Goal: Complete application form

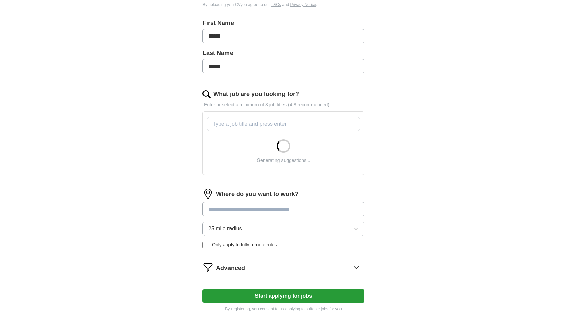
scroll to position [144, 0]
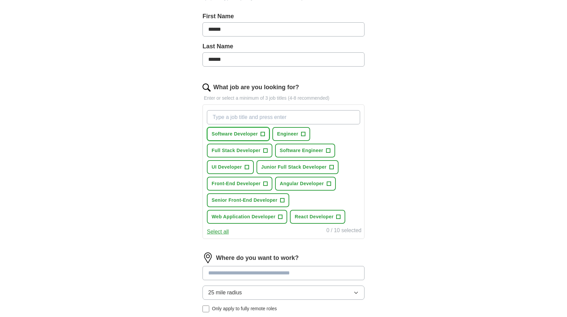
click at [262, 133] on span "+" at bounding box center [263, 133] width 4 height 5
click at [265, 150] on span "+" at bounding box center [265, 150] width 4 height 5
click at [312, 150] on span "Software Engineer" at bounding box center [302, 150] width 44 height 7
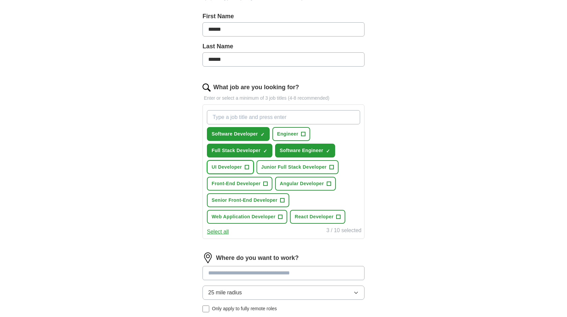
click at [247, 168] on span "+" at bounding box center [247, 166] width 4 height 5
click at [297, 165] on span "Junior Full Stack Developer" at bounding box center [293, 166] width 65 height 7
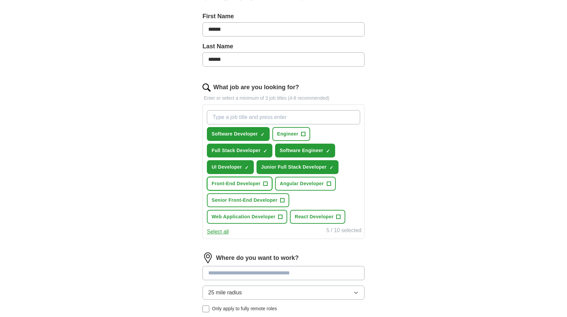
click at [259, 182] on span "Front-End Developer" at bounding box center [236, 183] width 49 height 7
click at [312, 183] on span "Angular Developer" at bounding box center [302, 183] width 44 height 7
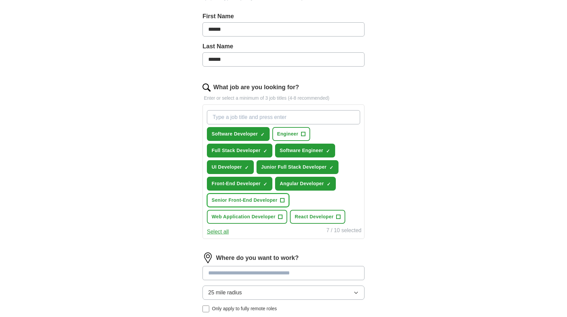
click at [273, 203] on span "Senior Front-End Developer" at bounding box center [245, 199] width 66 height 7
click at [267, 214] on span "Web Application Developer" at bounding box center [244, 216] width 64 height 7
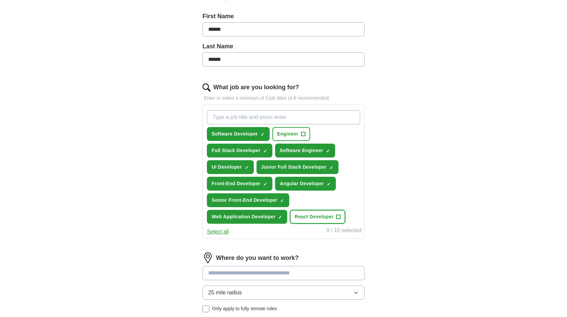
click at [328, 213] on span "React Developer" at bounding box center [314, 216] width 39 height 7
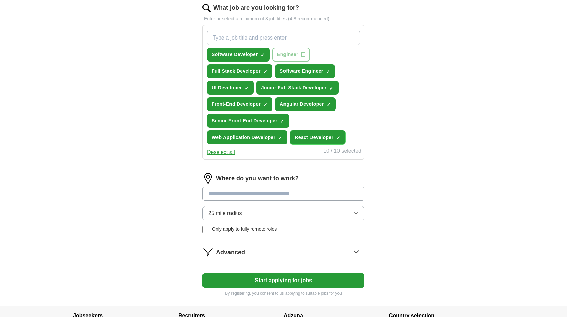
scroll to position [225, 0]
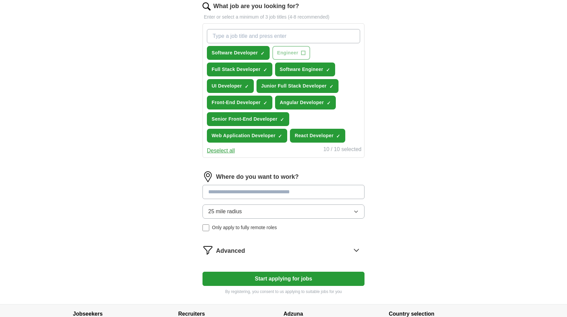
click at [260, 194] on input at bounding box center [284, 192] width 162 height 14
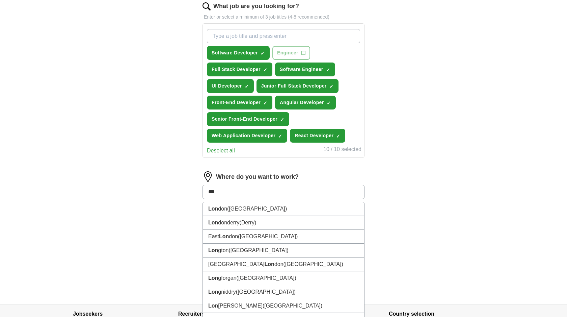
type input "****"
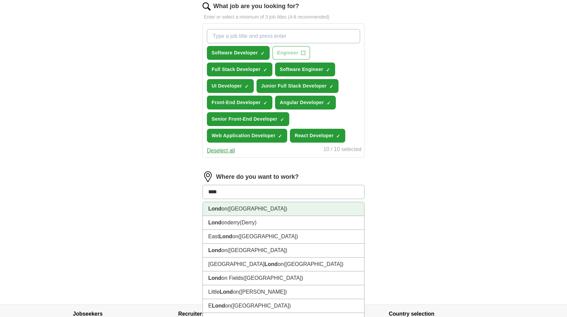
click at [239, 207] on li "Lond on ([GEOGRAPHIC_DATA])" at bounding box center [283, 209] width 161 height 14
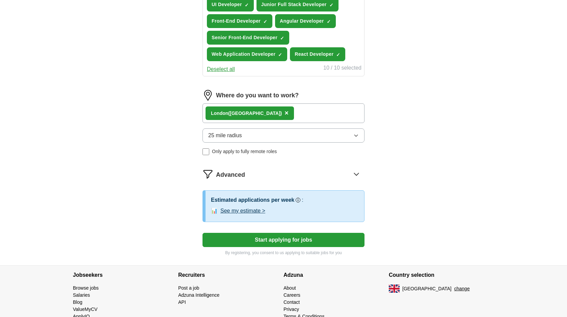
scroll to position [311, 0]
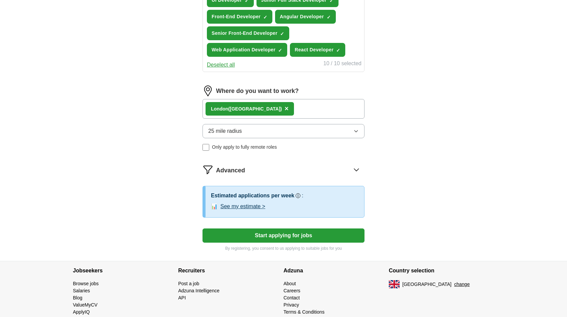
click at [261, 238] on button "Start applying for jobs" at bounding box center [284, 235] width 162 height 14
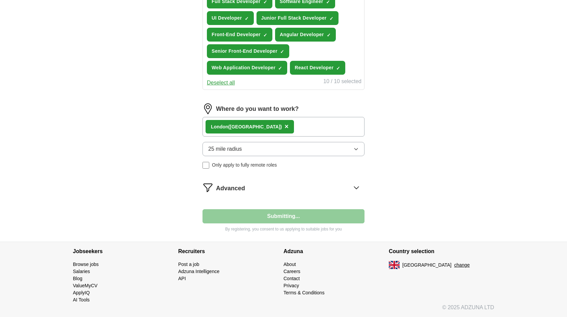
scroll to position [293, 0]
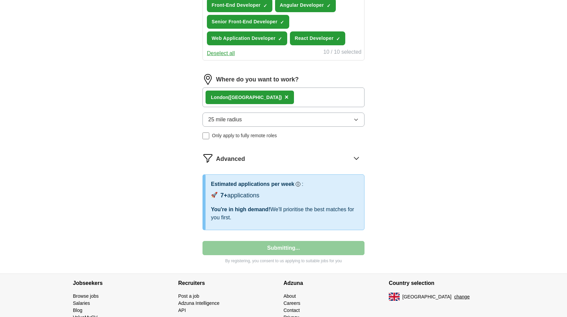
select select "**"
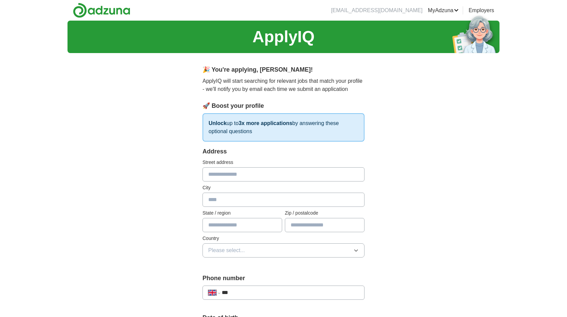
scroll to position [0, 0]
click at [262, 178] on input "text" at bounding box center [284, 174] width 162 height 14
type input "**********"
type input "*******"
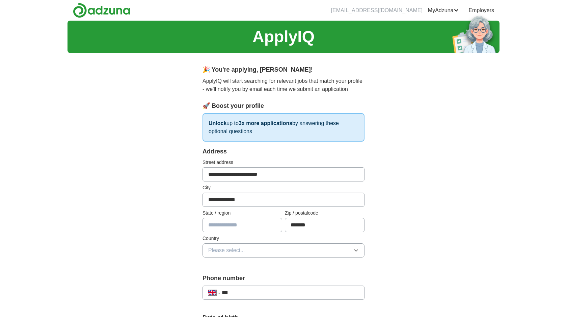
click at [239, 225] on input "text" at bounding box center [243, 225] width 80 height 14
type input "**********"
click at [241, 254] on span "Please select..." at bounding box center [226, 250] width 37 height 8
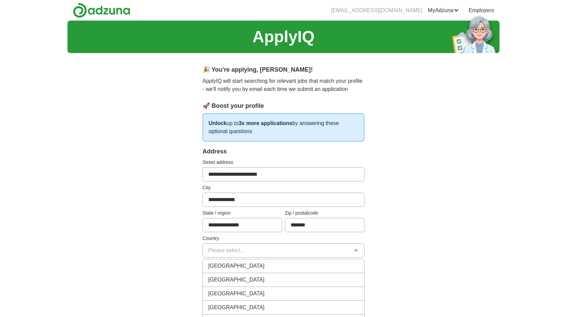
click at [239, 266] on span "[GEOGRAPHIC_DATA]" at bounding box center [236, 266] width 56 height 8
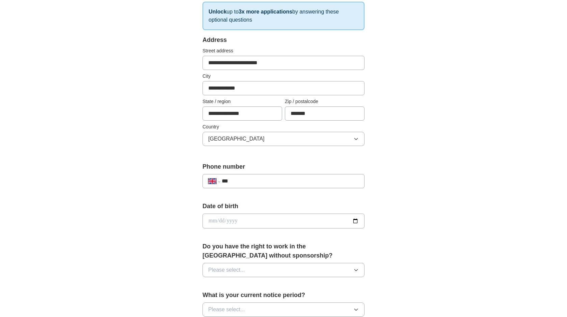
scroll to position [117, 0]
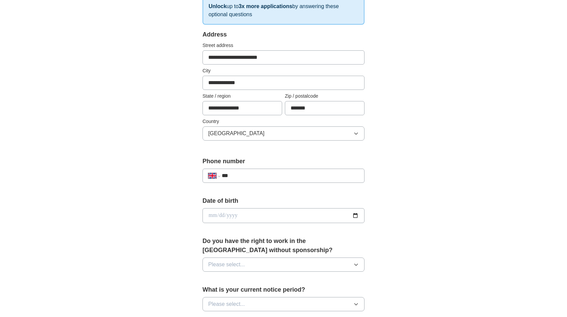
click at [280, 175] on input "***" at bounding box center [290, 176] width 137 height 8
type input "**********"
click at [211, 215] on input "date" at bounding box center [284, 215] width 162 height 15
type input "**********"
click at [255, 259] on button "Please select..." at bounding box center [284, 264] width 162 height 14
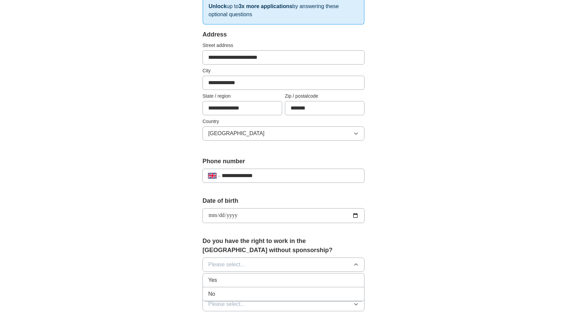
click at [236, 279] on div "Yes" at bounding box center [283, 280] width 151 height 8
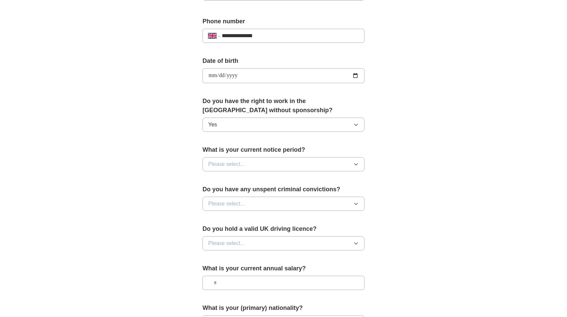
scroll to position [260, 0]
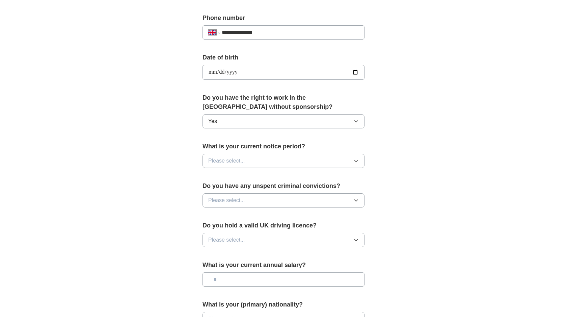
click at [266, 159] on button "Please select..." at bounding box center [284, 161] width 162 height 14
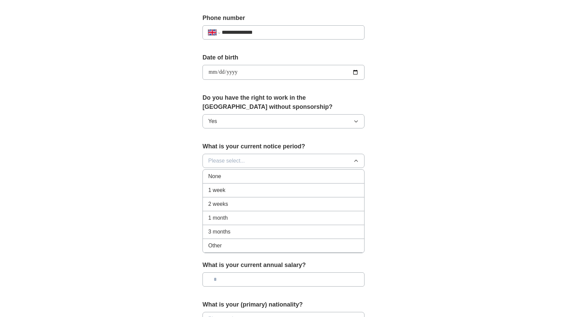
click at [250, 175] on div "None" at bounding box center [283, 176] width 151 height 8
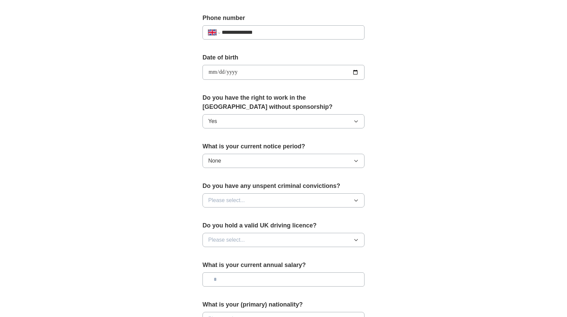
click at [241, 205] on button "Please select..." at bounding box center [284, 200] width 162 height 14
click at [233, 228] on div "No" at bounding box center [283, 230] width 151 height 8
click at [231, 242] on span "Please select..." at bounding box center [226, 240] width 37 height 8
click at [223, 267] on div "No" at bounding box center [283, 269] width 151 height 8
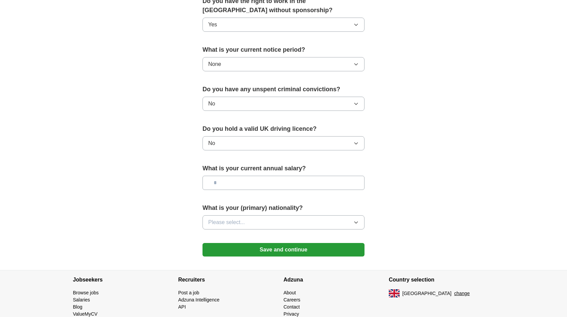
scroll to position [358, 0]
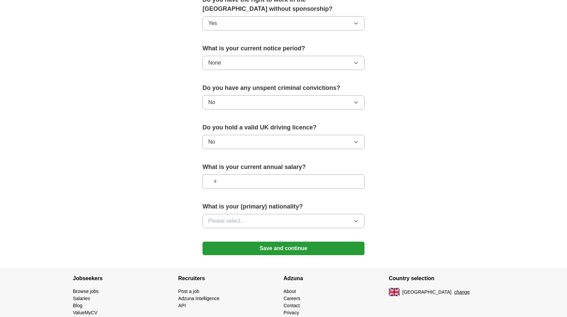
click at [240, 185] on input "text" at bounding box center [284, 181] width 162 height 14
type input "*******"
click at [268, 223] on button "Please select..." at bounding box center [284, 221] width 162 height 14
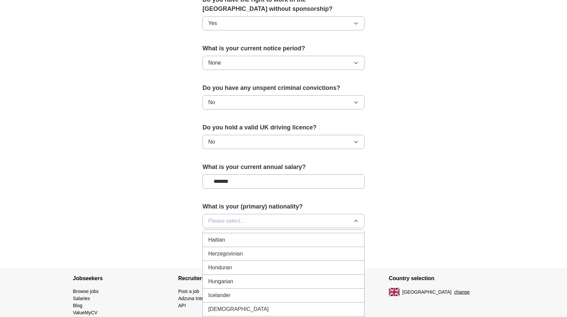
scroll to position [1054, 0]
click at [239, 291] on div "[DEMOGRAPHIC_DATA]" at bounding box center [283, 290] width 151 height 8
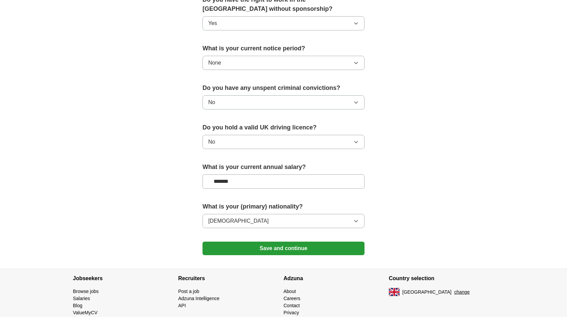
click at [289, 247] on button "Save and continue" at bounding box center [284, 248] width 162 height 14
